Goal: Information Seeking & Learning: Learn about a topic

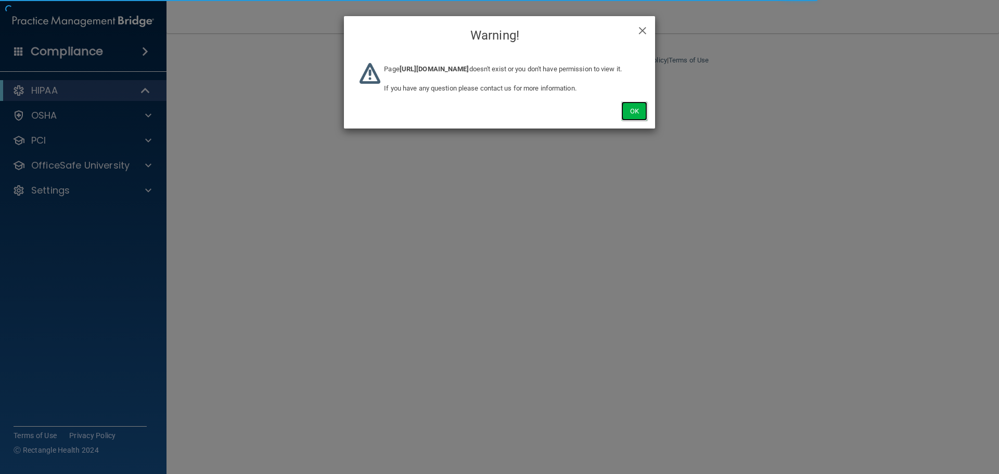
click at [641, 121] on button "Ok" at bounding box center [634, 110] width 26 height 19
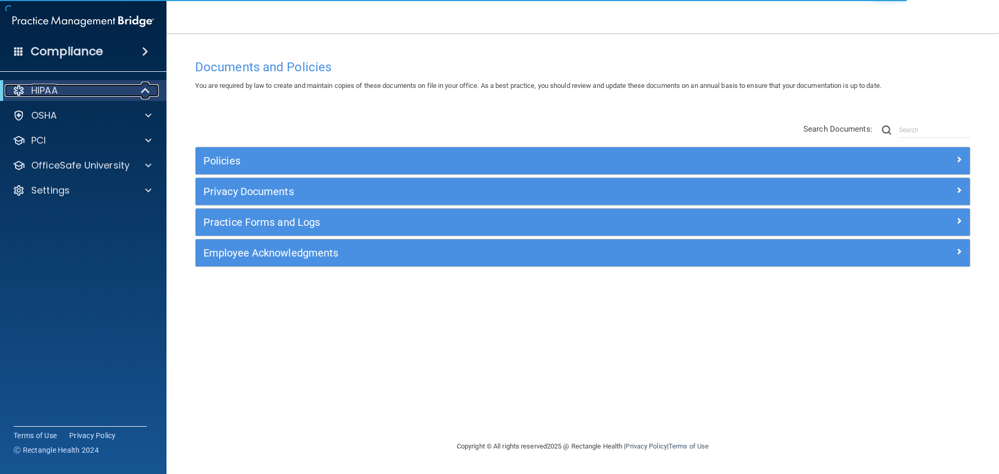
click at [143, 94] on span at bounding box center [146, 90] width 9 height 12
click at [147, 90] on span at bounding box center [148, 90] width 6 height 12
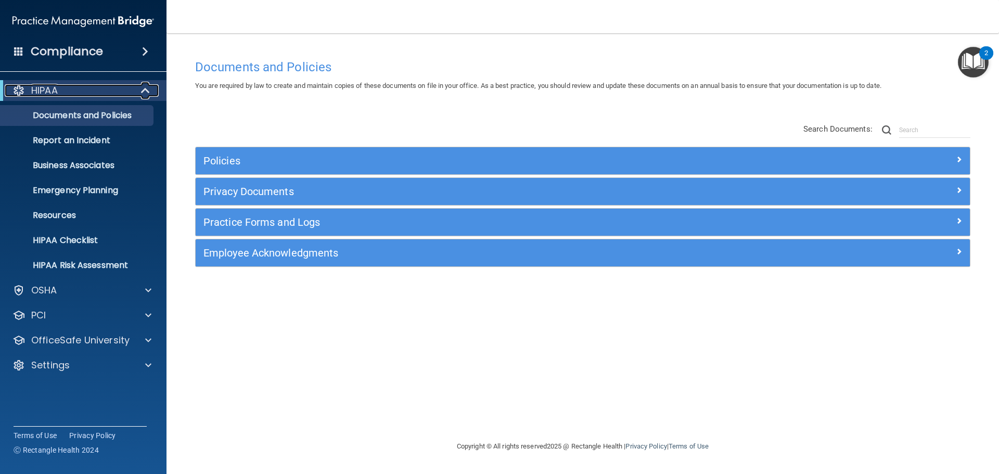
click at [147, 87] on span at bounding box center [146, 90] width 9 height 12
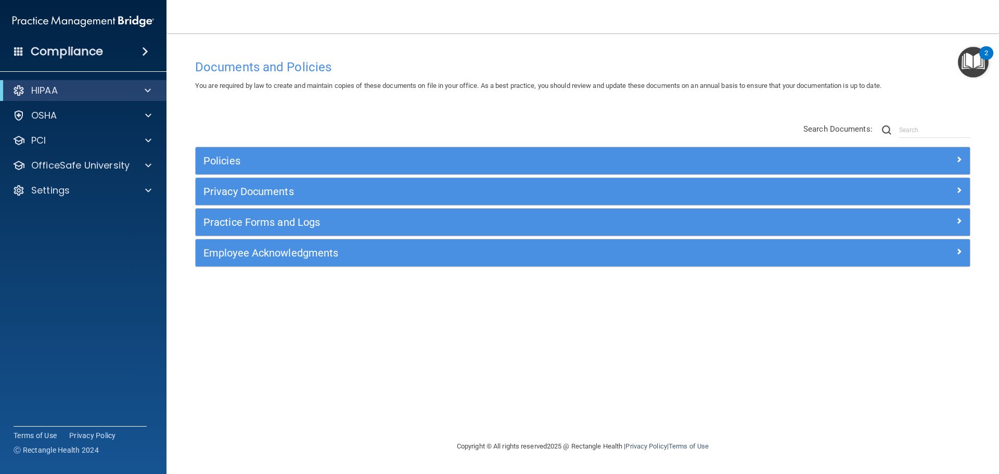
click at [284, 121] on div "Policies Select All (Unselect 0) Unselect All Print Selected (0) Acceptable Use…" at bounding box center [582, 196] width 791 height 166
click at [154, 55] on div "Compliance" at bounding box center [83, 51] width 167 height 23
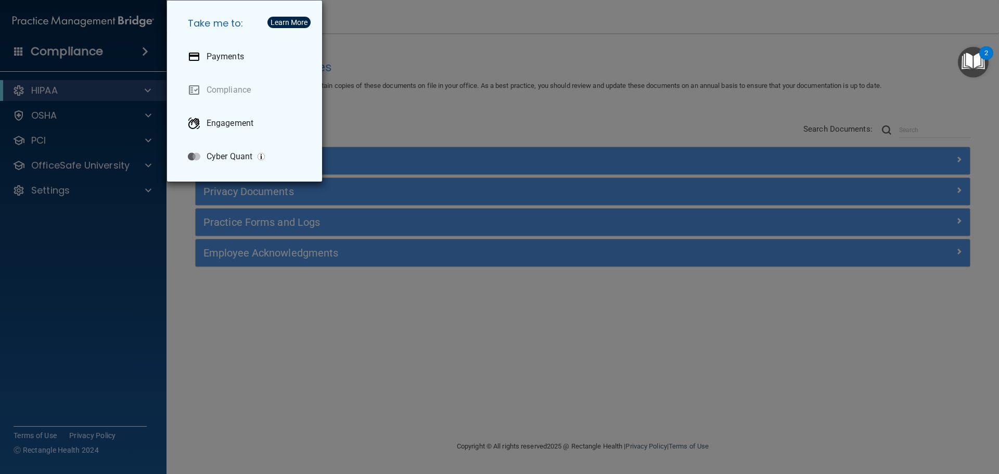
click at [383, 98] on div "Take me to: Payments Compliance Engagement Cyber Quant" at bounding box center [499, 237] width 999 height 474
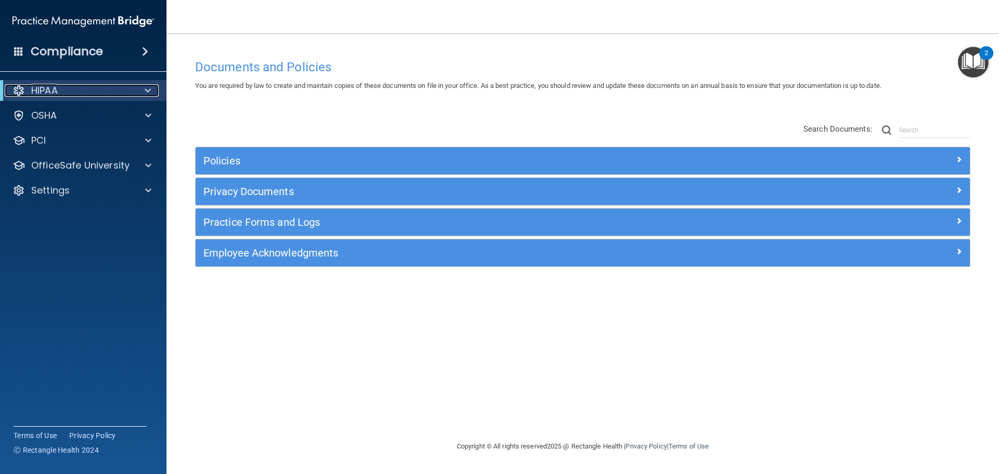
click at [147, 93] on span at bounding box center [148, 90] width 6 height 12
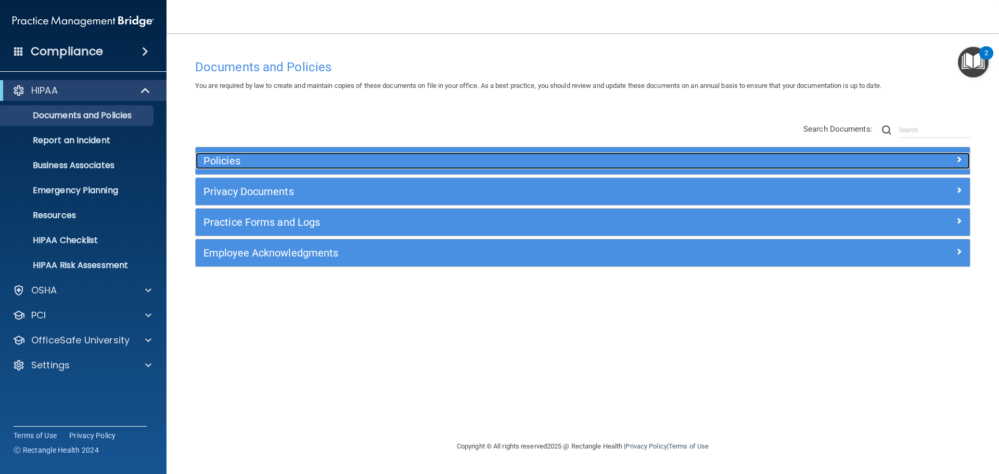
click at [237, 160] on h5 "Policies" at bounding box center [485, 160] width 565 height 11
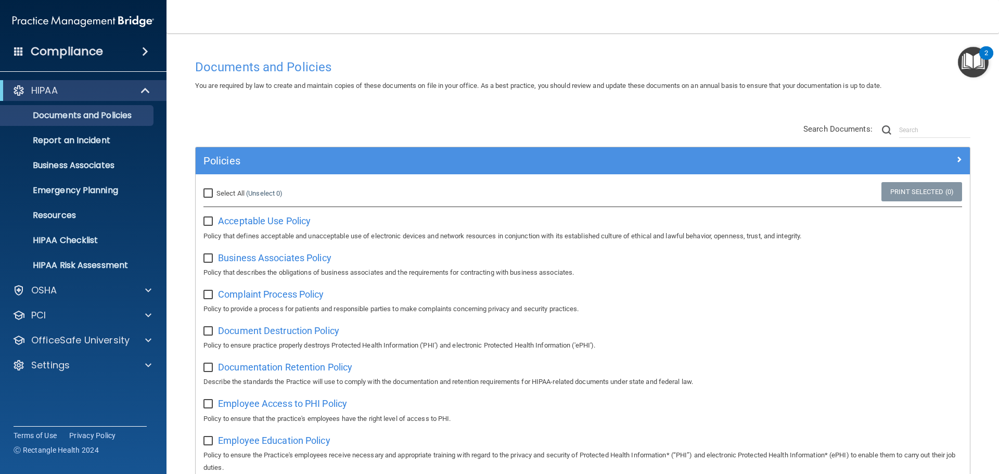
click at [480, 250] on div "Business Associates Policy Policy that describes the obligations of business as…" at bounding box center [582, 264] width 759 height 30
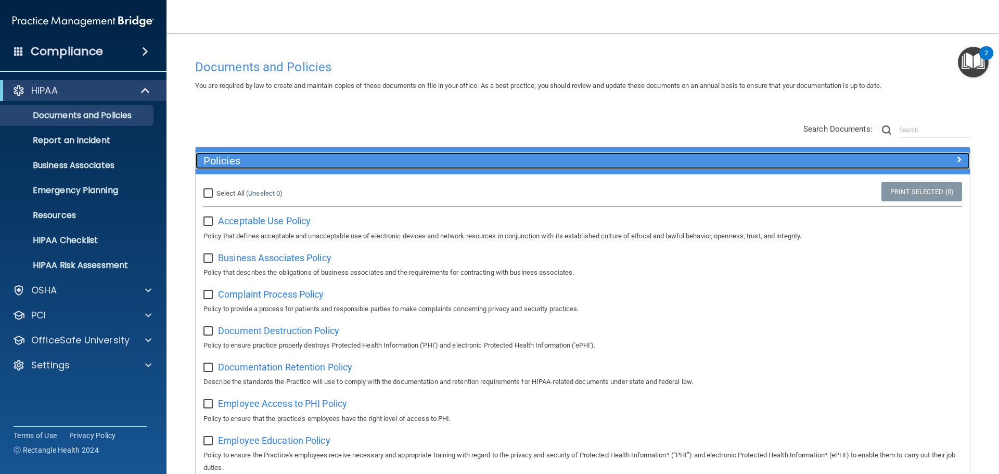
click at [264, 158] on h5 "Policies" at bounding box center [485, 160] width 565 height 11
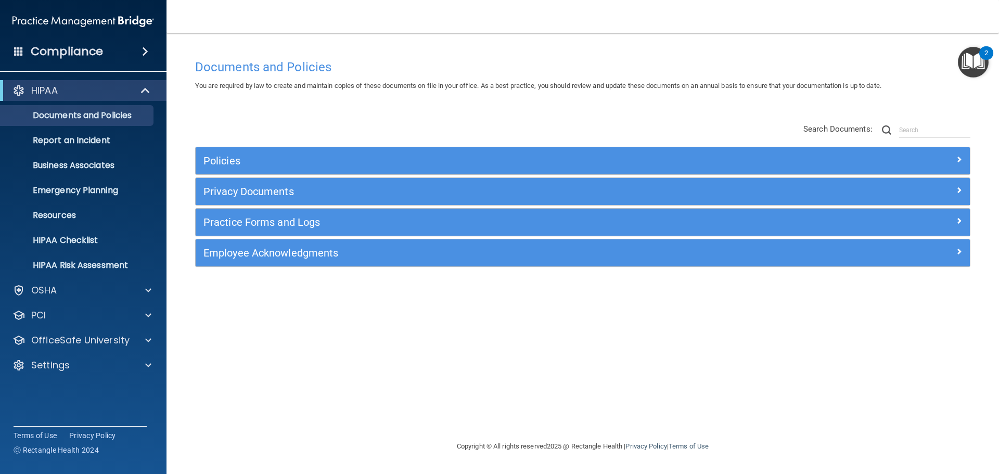
click at [288, 123] on div "Policies Select All (Unselect 0) Unselect All Print Selected (0) Acceptable Use…" at bounding box center [582, 196] width 791 height 166
click at [105, 167] on p "Business Associates" at bounding box center [78, 165] width 142 height 10
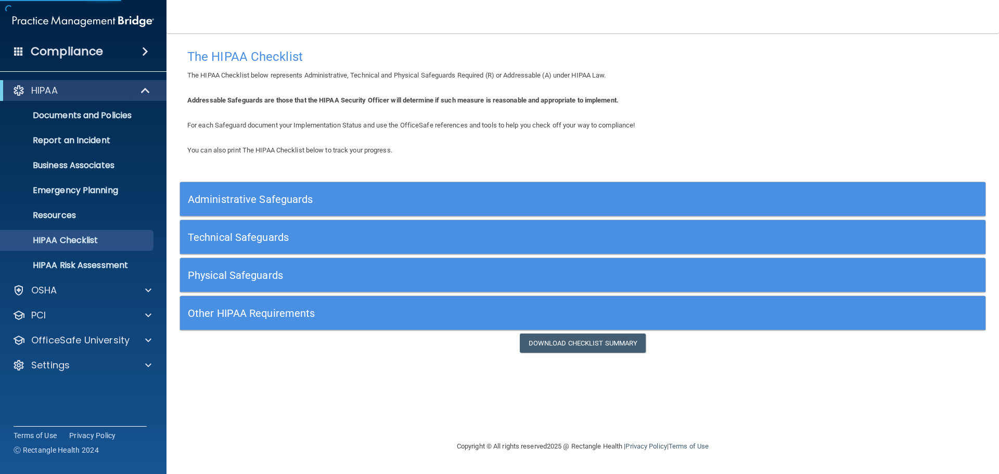
click at [432, 198] on h5 "Administrative Safeguards" at bounding box center [482, 199] width 588 height 11
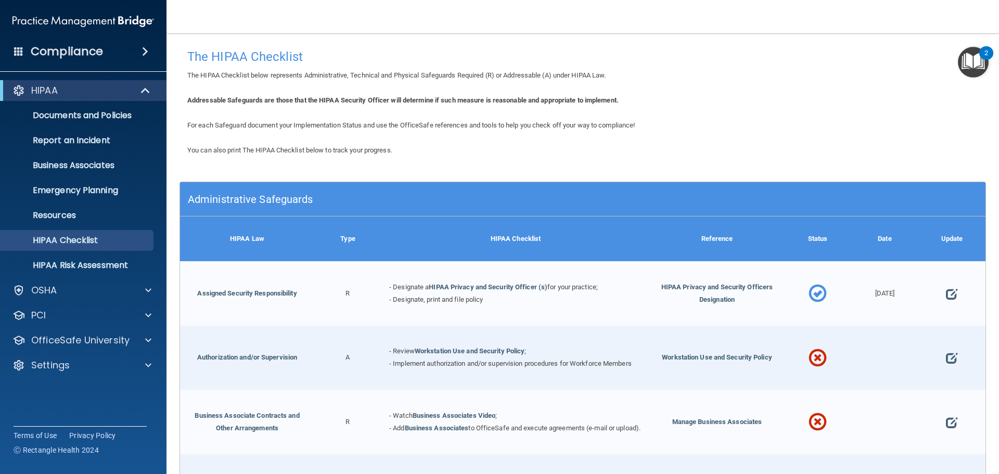
click at [462, 207] on div "Administrative Safeguards" at bounding box center [482, 198] width 604 height 23
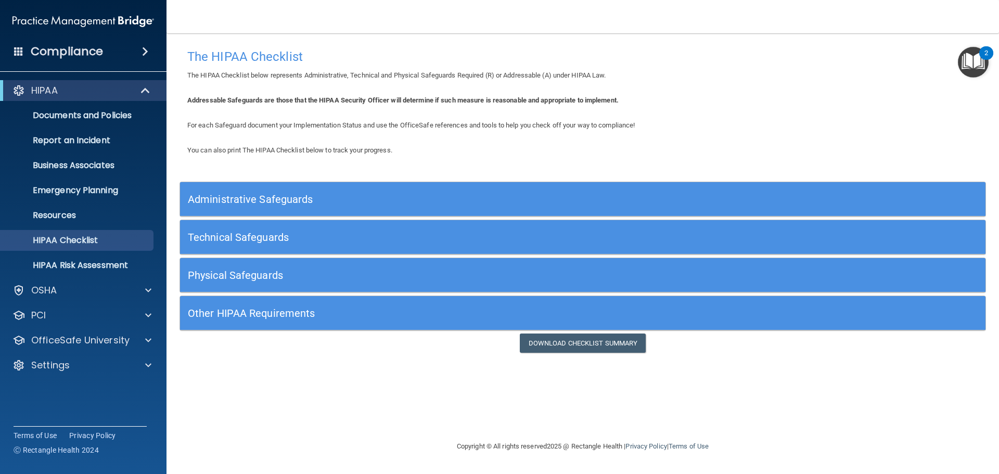
click at [271, 152] on span "You can also print The HIPAA Checklist below to track your progress." at bounding box center [289, 150] width 205 height 8
click at [341, 158] on div "You can also print The HIPAA Checklist below to track your progress. Administra…" at bounding box center [583, 248] width 807 height 209
click at [149, 93] on span at bounding box center [146, 90] width 9 height 12
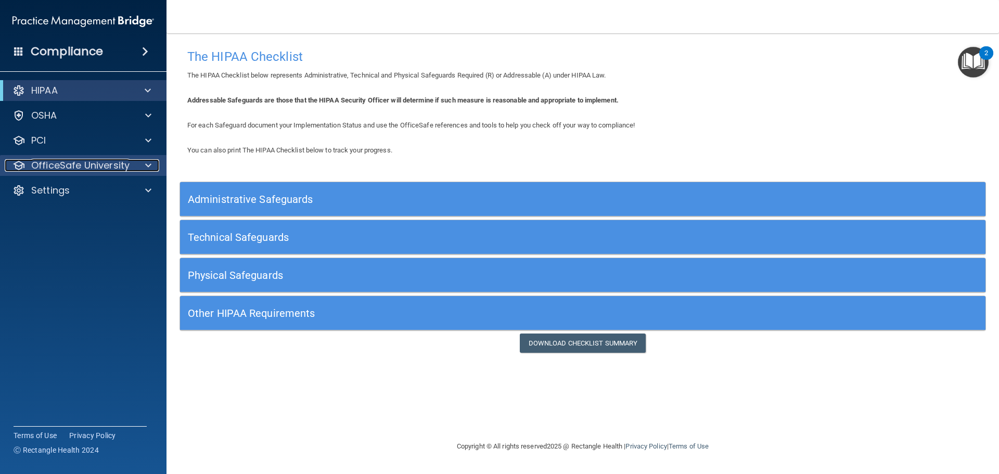
click at [137, 168] on div at bounding box center [147, 165] width 26 height 12
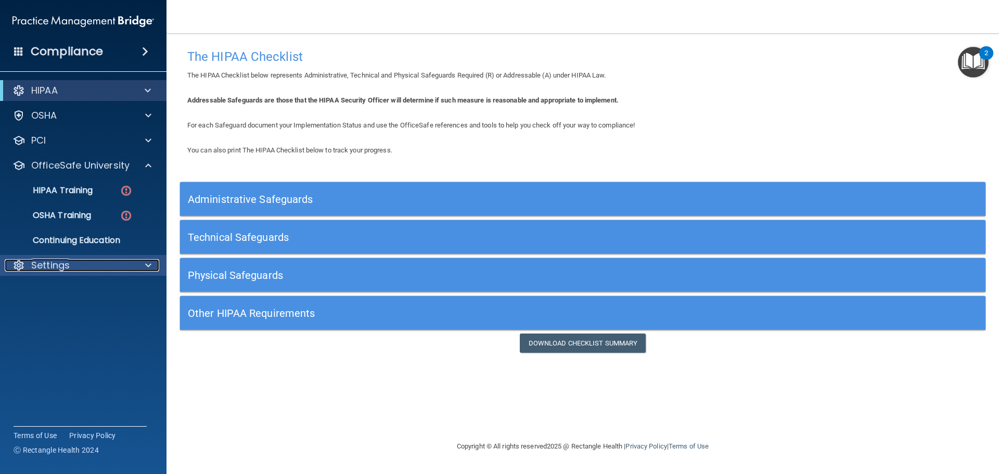
click at [95, 265] on div "Settings" at bounding box center [69, 265] width 129 height 12
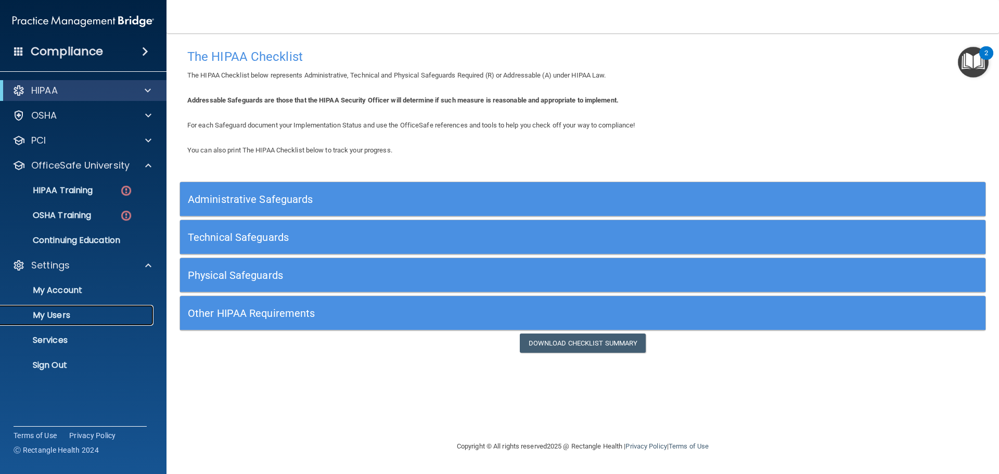
click at [64, 308] on link "My Users" at bounding box center [72, 315] width 164 height 21
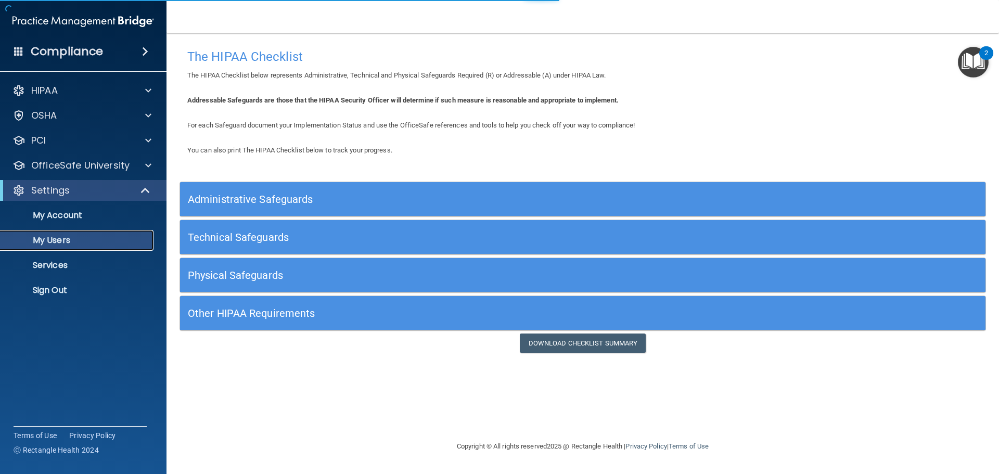
select select "20"
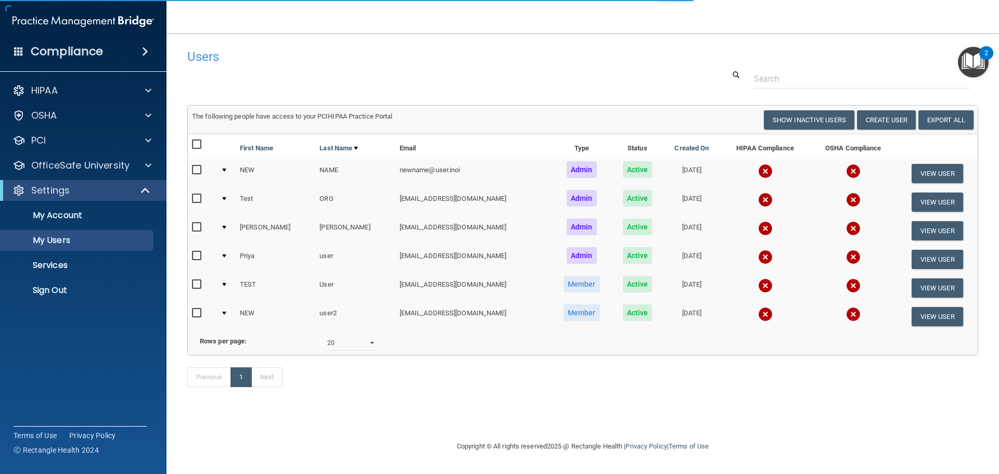
click at [541, 79] on div at bounding box center [583, 78] width 807 height 19
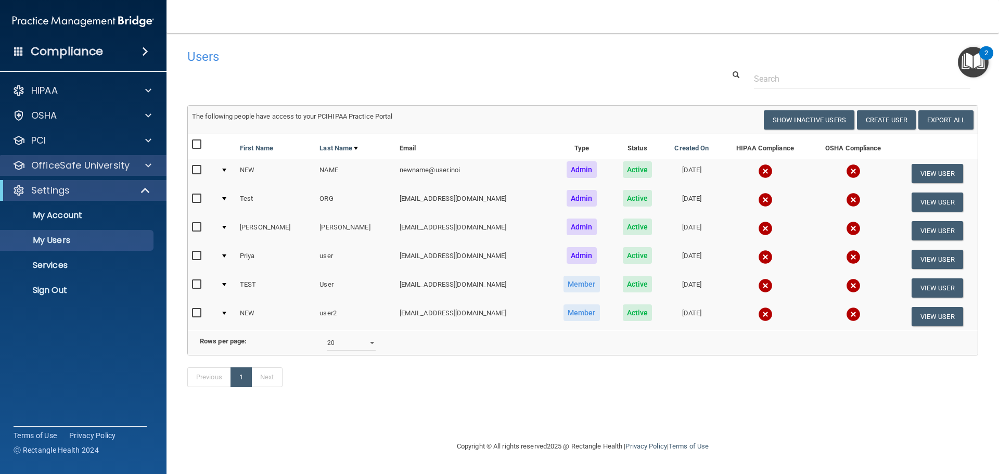
click at [153, 172] on div "OfficeSafe University" at bounding box center [83, 165] width 167 height 21
click at [146, 167] on span at bounding box center [148, 165] width 6 height 12
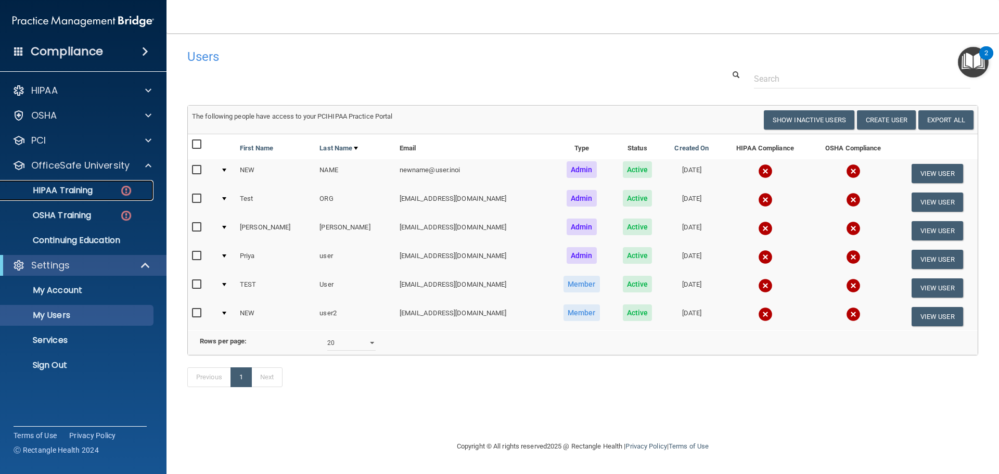
click at [109, 190] on div "HIPAA Training" at bounding box center [78, 190] width 142 height 10
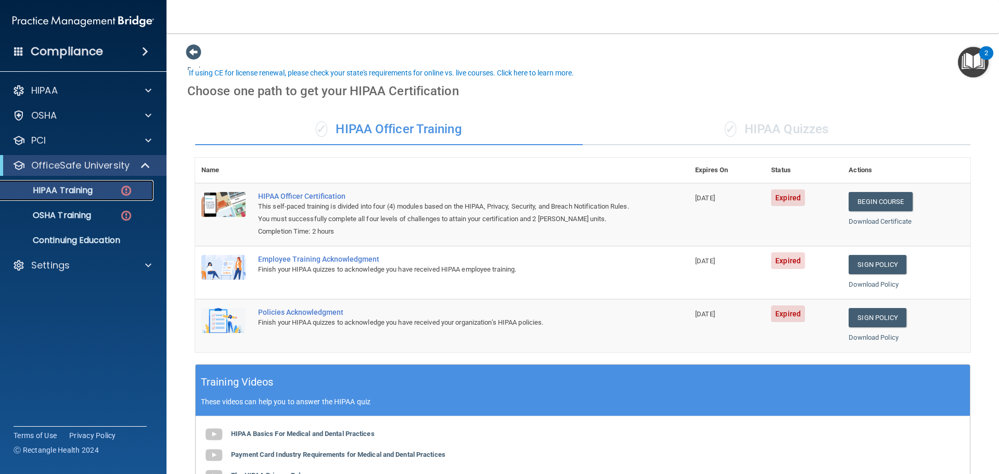
scroll to position [104, 0]
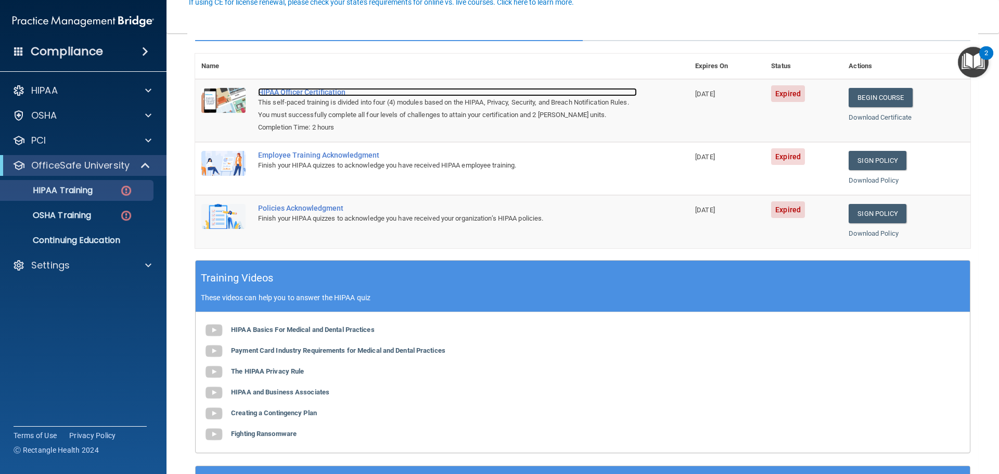
click at [330, 92] on div "HIPAA Officer Certification" at bounding box center [447, 92] width 379 height 8
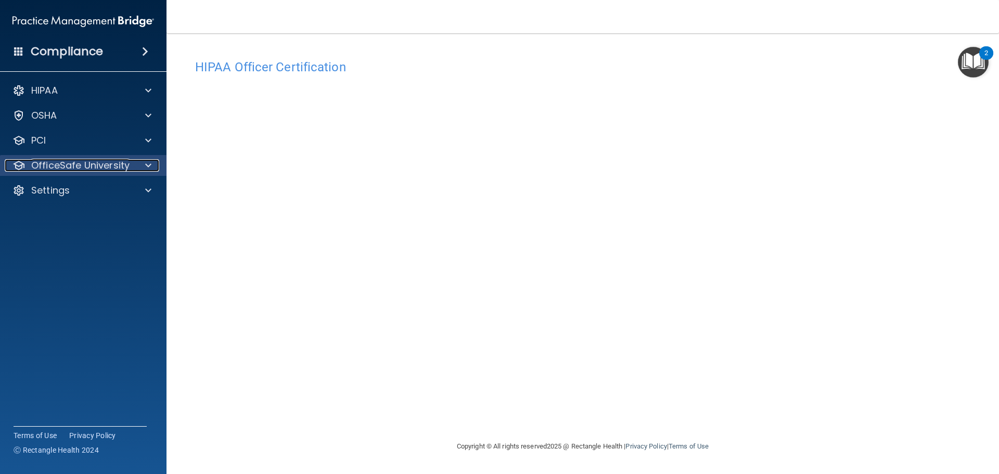
click at [140, 161] on div at bounding box center [147, 165] width 26 height 12
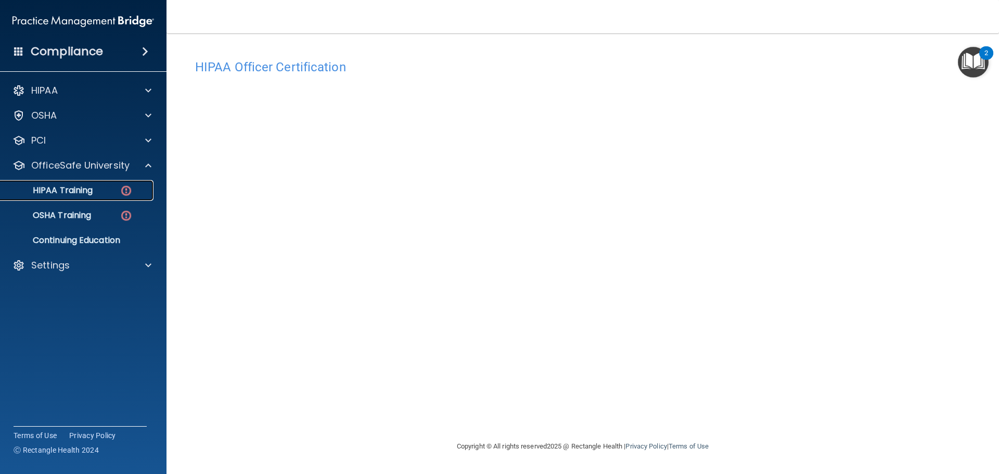
click at [99, 193] on div "HIPAA Training" at bounding box center [78, 190] width 142 height 10
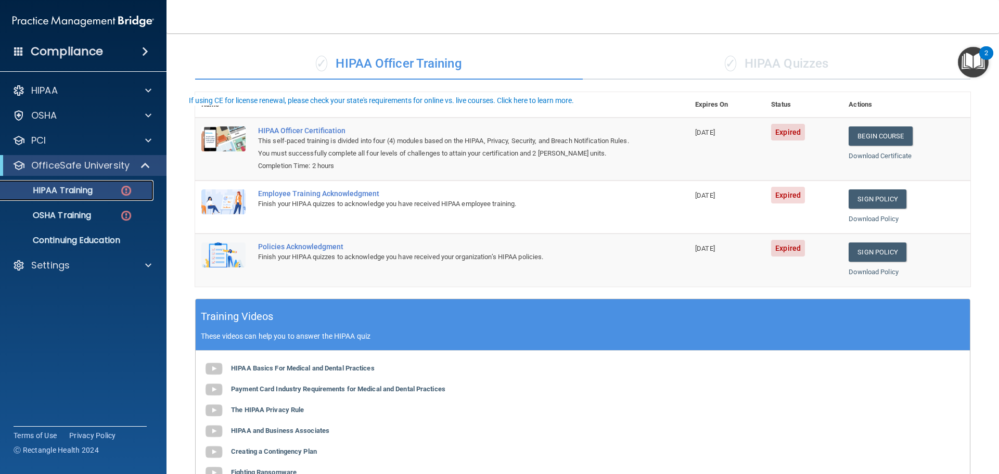
scroll to position [6, 0]
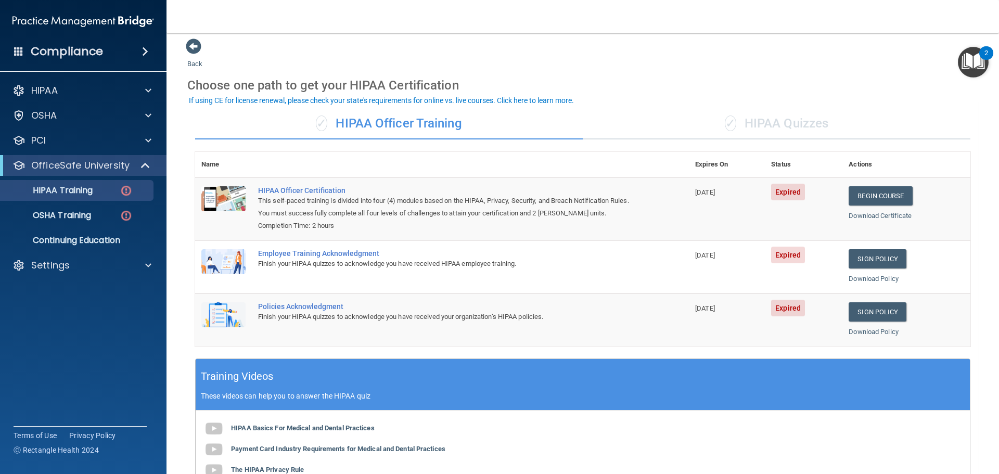
click at [707, 117] on div "✓ HIPAA Quizzes" at bounding box center [777, 123] width 388 height 31
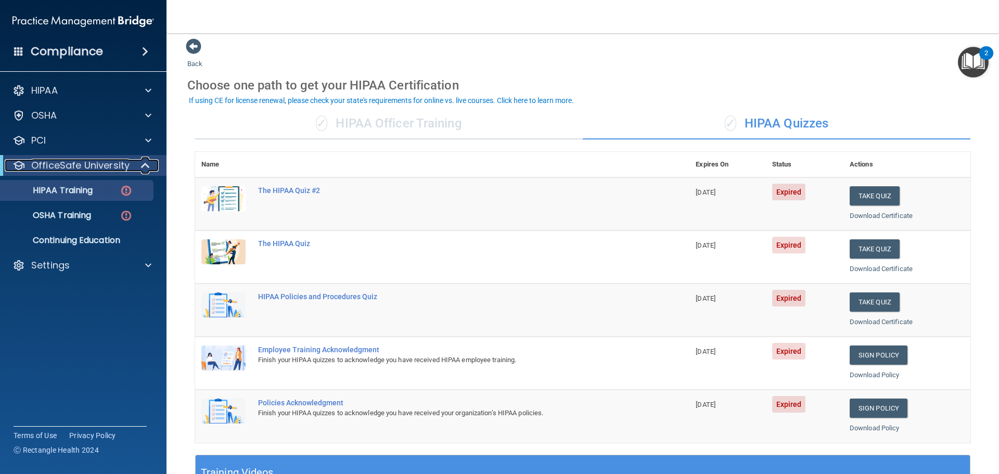
click at [152, 165] on div at bounding box center [145, 165] width 25 height 12
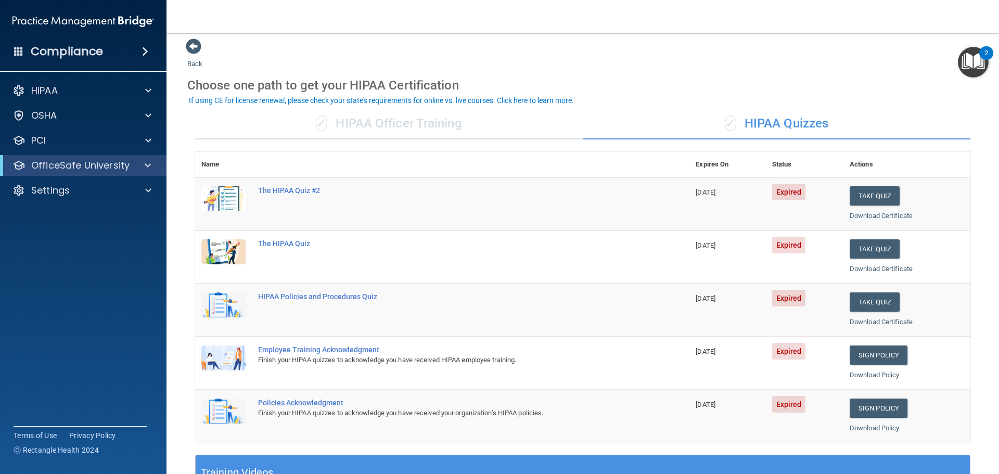
click at [348, 124] on div "✓ HIPAA Officer Training" at bounding box center [389, 123] width 388 height 31
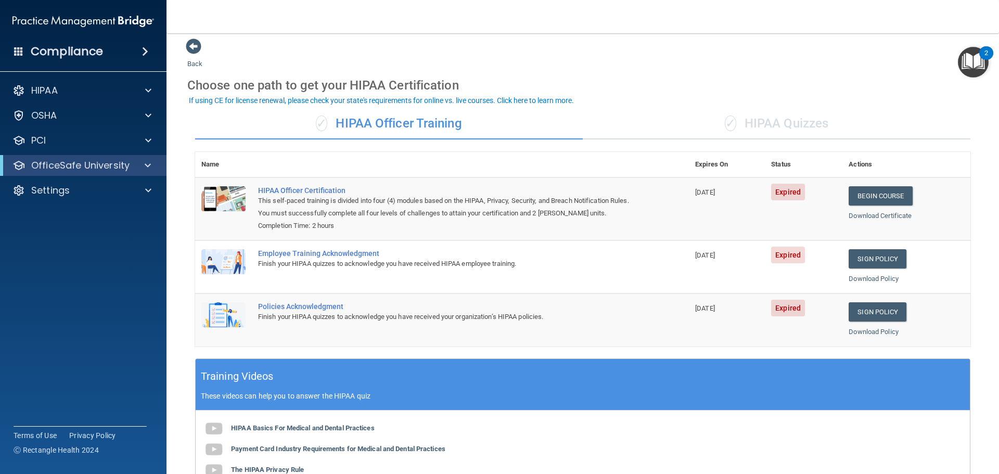
click at [528, 66] on div "Back Choose one path to get your HIPAA Certification ✓ HIPAA Officer Training ✓…" at bounding box center [582, 339] width 791 height 602
click at [145, 54] on span at bounding box center [145, 51] width 6 height 12
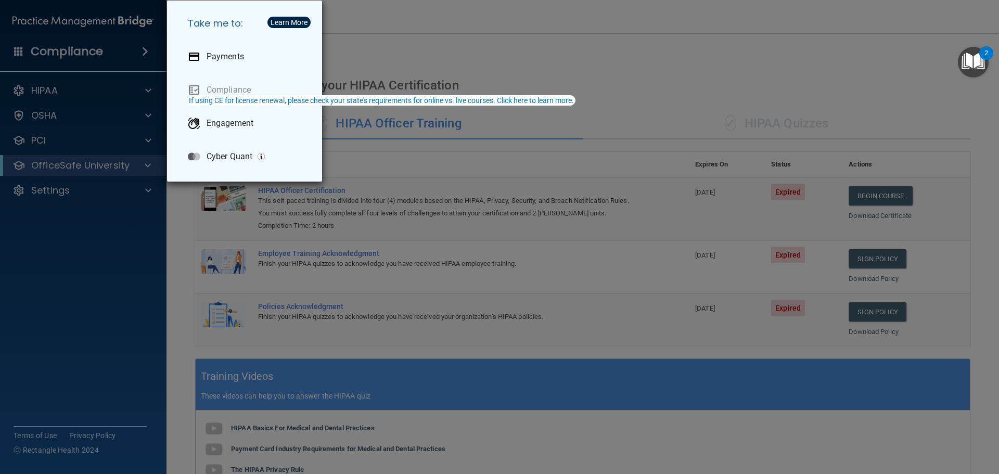
click at [421, 60] on div "Take me to: Payments Compliance Engagement Cyber Quant" at bounding box center [499, 237] width 999 height 474
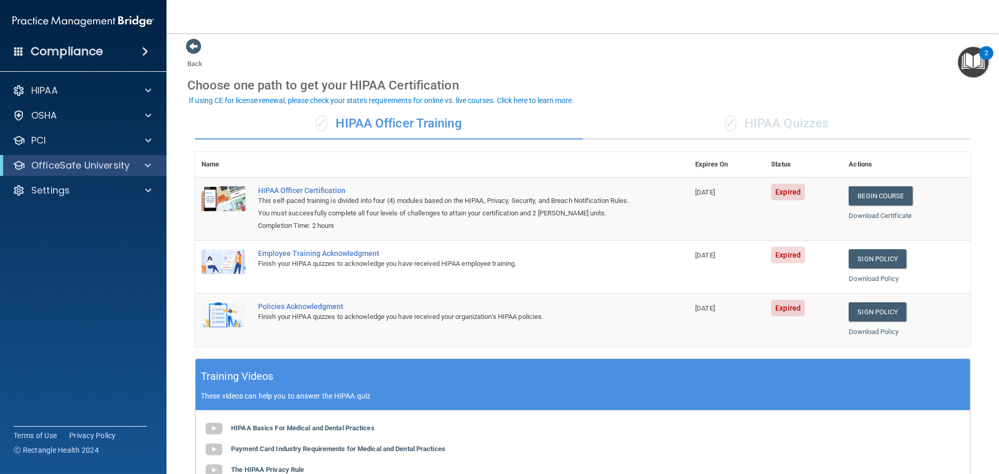
click at [145, 48] on span at bounding box center [145, 51] width 6 height 12
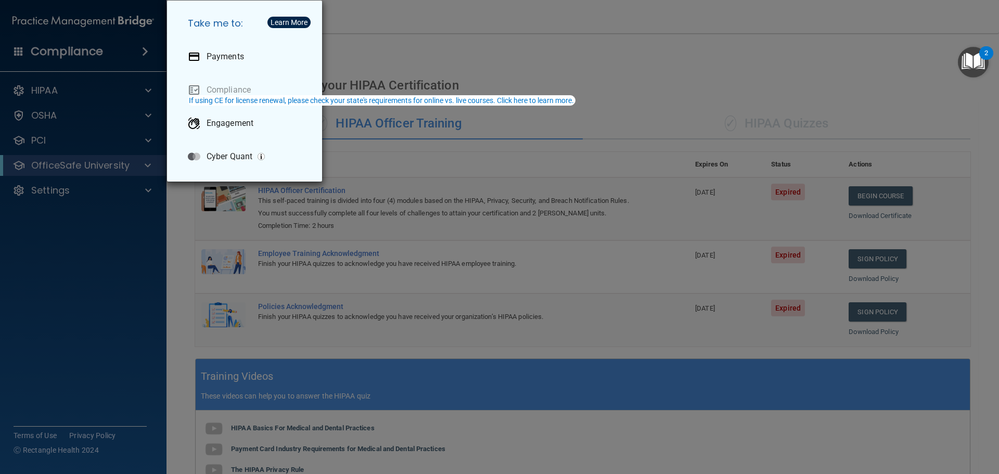
click at [378, 57] on div "Take me to: Payments Compliance Engagement Cyber Quant" at bounding box center [499, 237] width 999 height 474
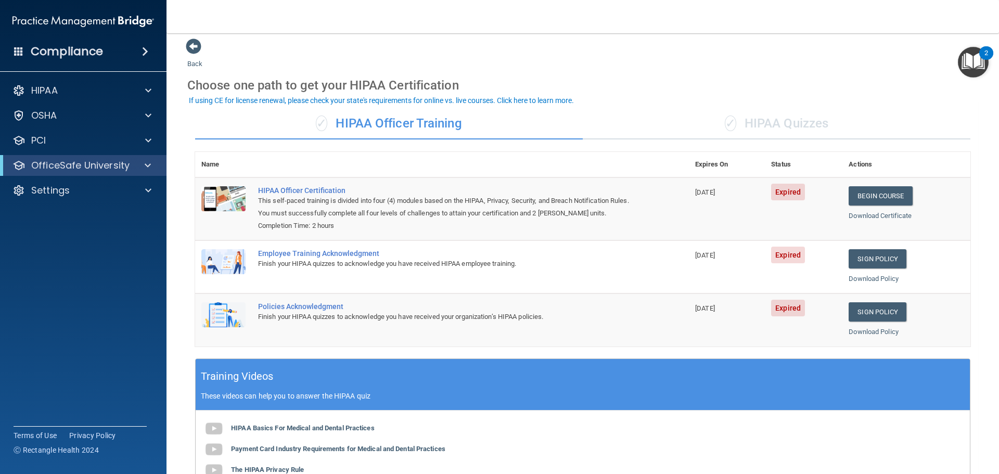
click at [619, 73] on div "Choose one path to get your HIPAA Certification" at bounding box center [582, 85] width 791 height 30
